Goal: Submit feedback/report problem: Submit feedback/report problem

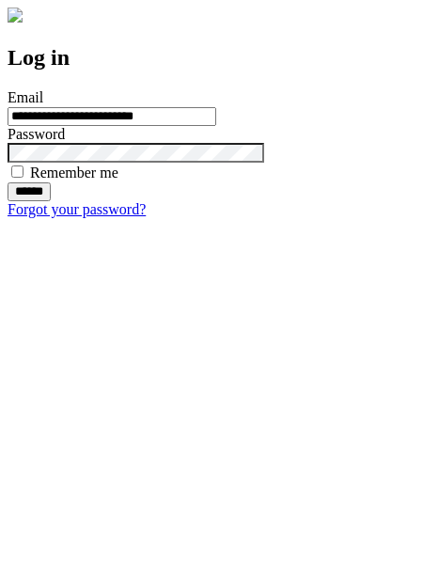
type input "**********"
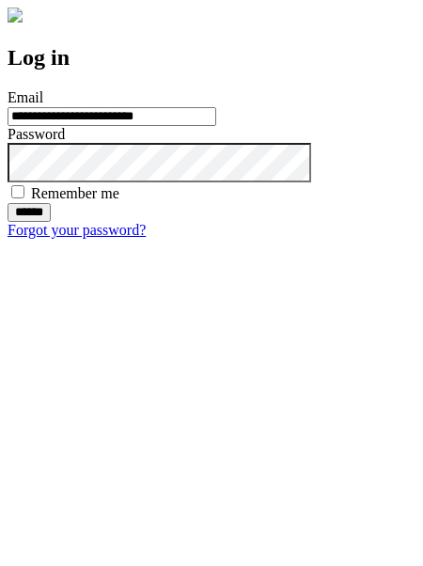
click at [51, 222] on input "******" at bounding box center [29, 212] width 43 height 19
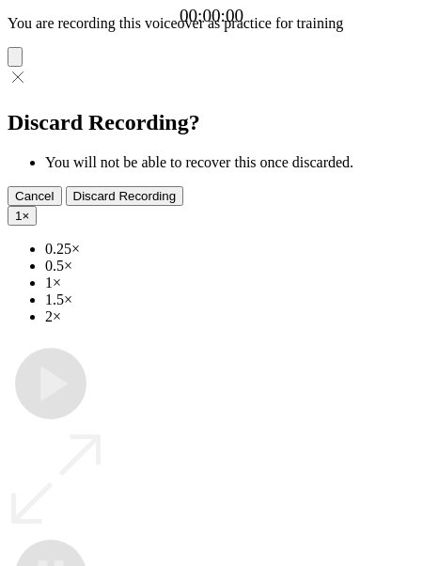
type input "**********"
